Goal: Connect with others: Register for event/course

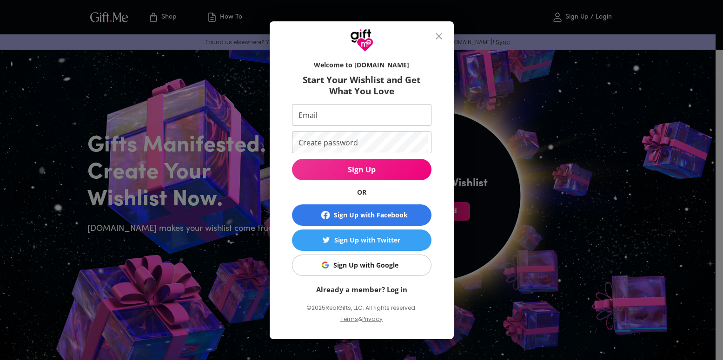
click at [345, 219] on div "Sign Up with Facebook" at bounding box center [371, 215] width 74 height 10
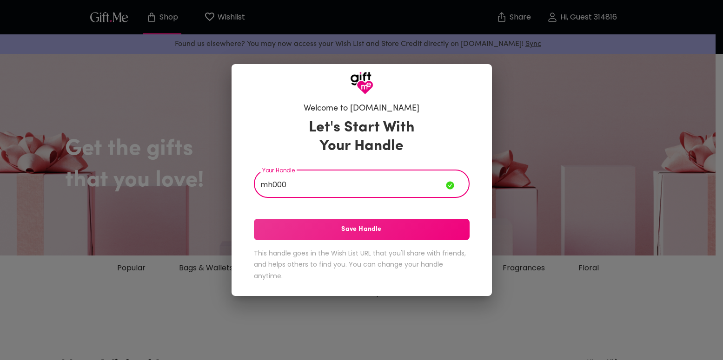
type input "mh000"
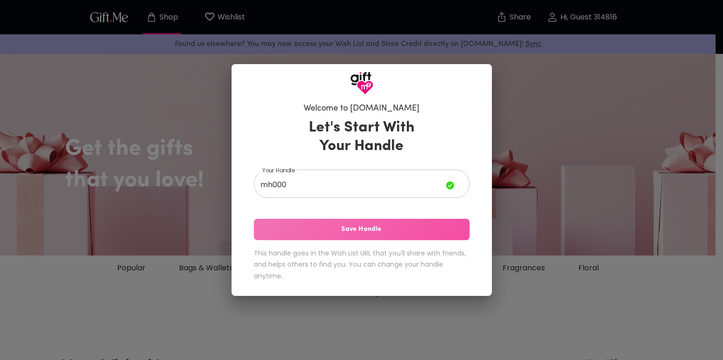
click at [368, 225] on span "Save Handle" at bounding box center [362, 230] width 216 height 10
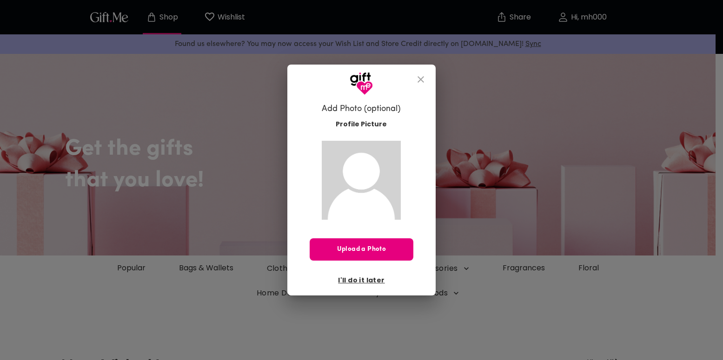
click at [419, 85] on icon "close" at bounding box center [420, 79] width 11 height 11
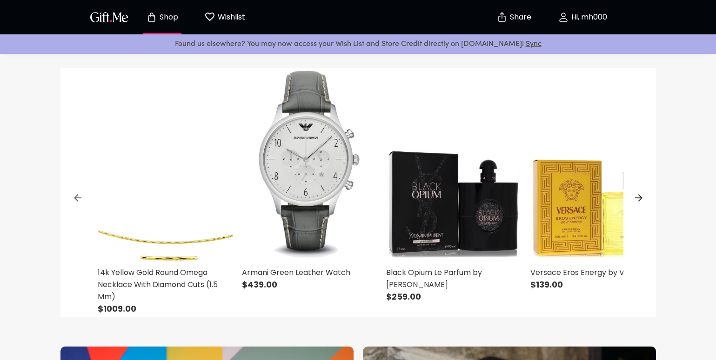
scroll to position [325, 0]
